Goal: Task Accomplishment & Management: Complete application form

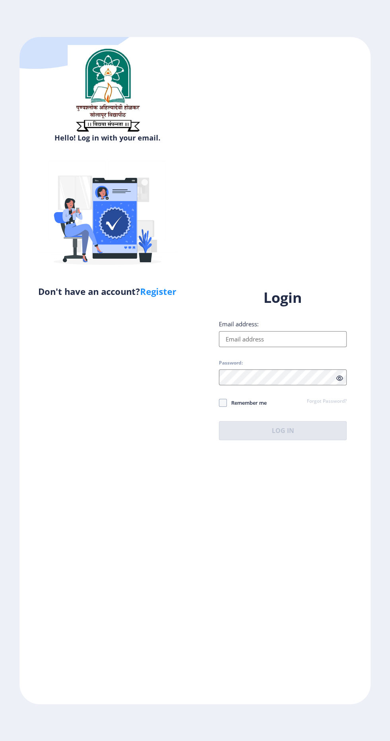
click at [287, 347] on input "Email address:" at bounding box center [283, 339] width 128 height 16
type input "[EMAIL_ADDRESS][DOMAIN_NAME]"
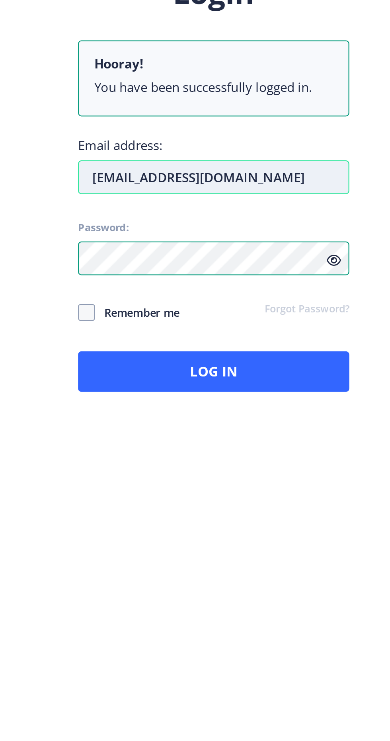
scroll to position [4, 0]
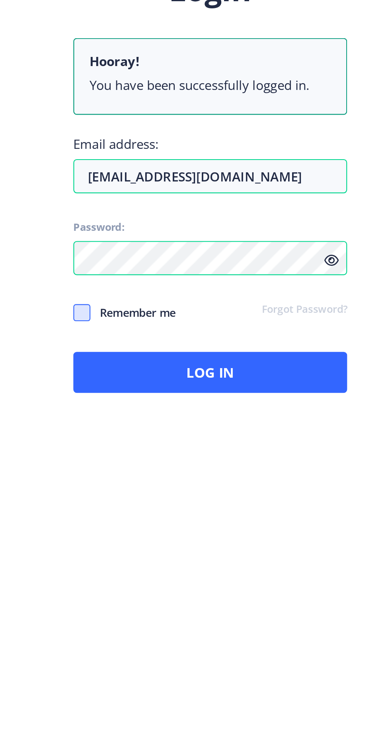
click at [222, 429] on span at bounding box center [223, 425] width 8 height 8
click at [219, 425] on input "Remember me" at bounding box center [219, 425] width 0 height 0
checkbox input "true"
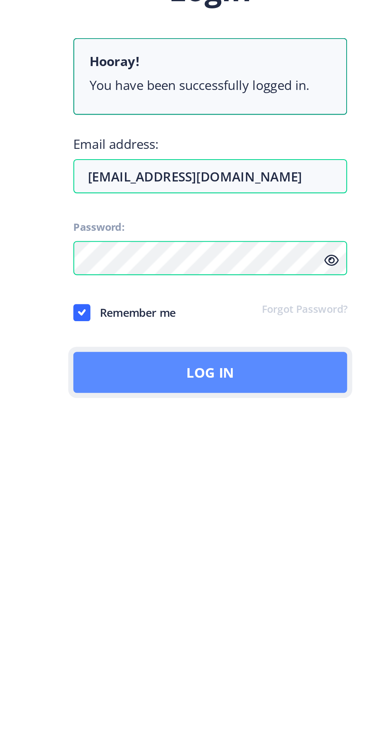
click at [313, 463] on button "Log In" at bounding box center [283, 453] width 128 height 19
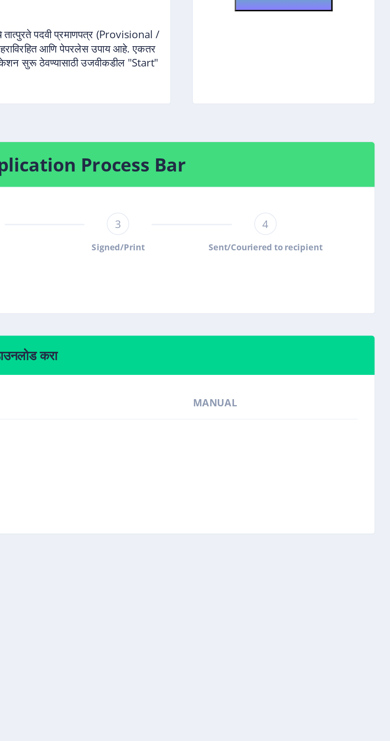
scroll to position [2, 0]
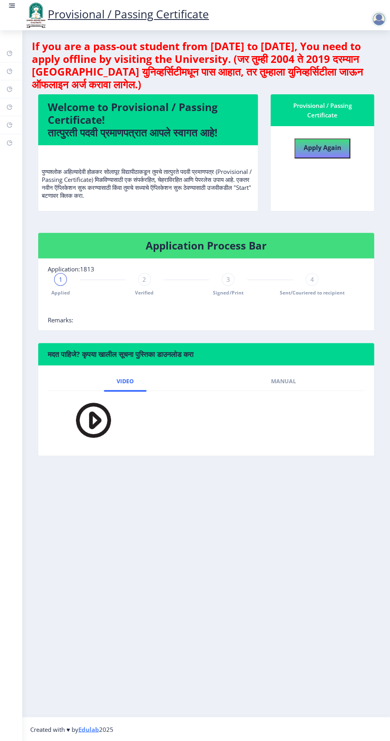
click at [24, 16] on img at bounding box center [36, 15] width 24 height 27
click at [12, 10] on rect at bounding box center [12, 6] width 8 height 8
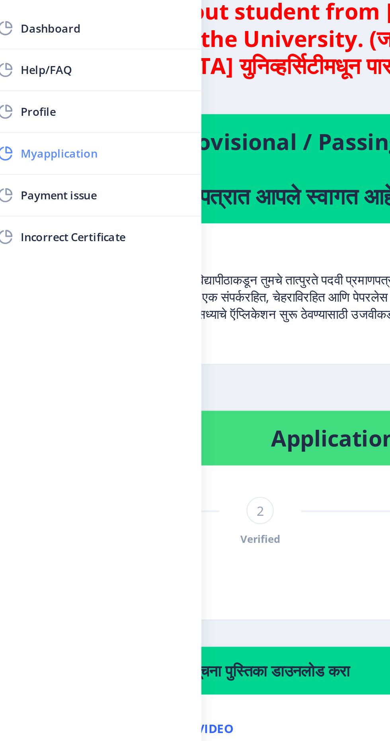
click at [43, 112] on span "Myapplication" at bounding box center [57, 113] width 78 height 10
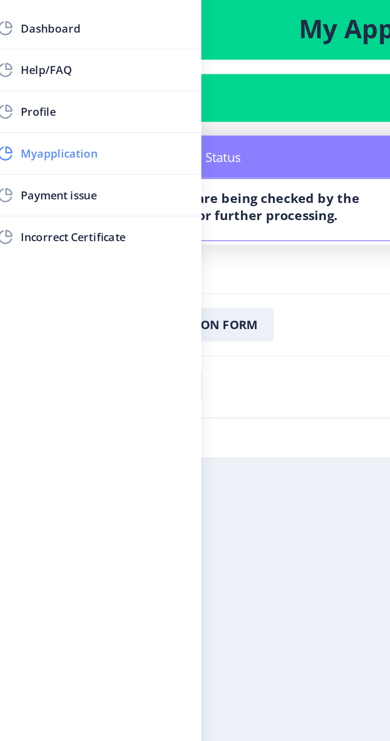
scroll to position [2, 0]
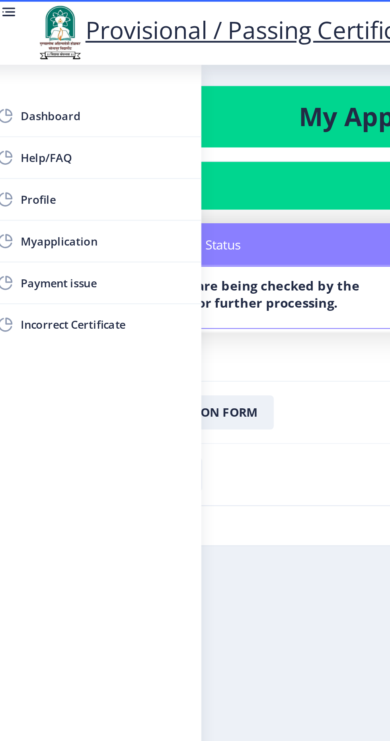
click at [12, 8] on rect at bounding box center [12, 7] width 6 height 1
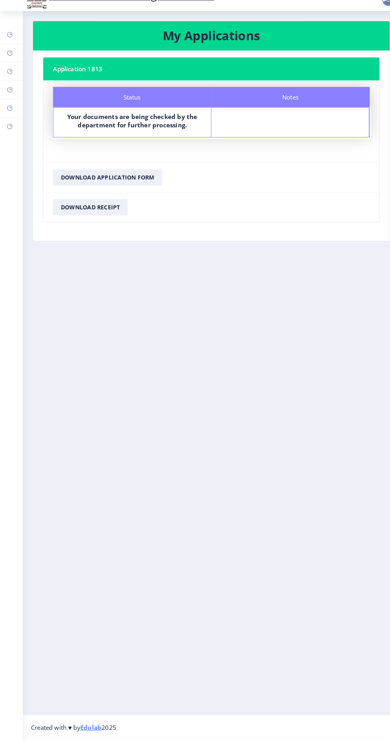
scroll to position [0, 0]
